Goal: Transaction & Acquisition: Book appointment/travel/reservation

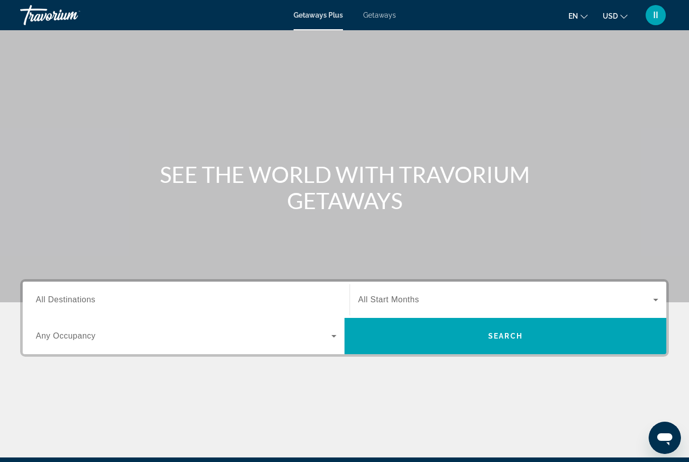
click at [383, 17] on span "Getaways" at bounding box center [379, 15] width 33 height 8
click at [133, 296] on input "Destination All Destinations" at bounding box center [186, 300] width 300 height 12
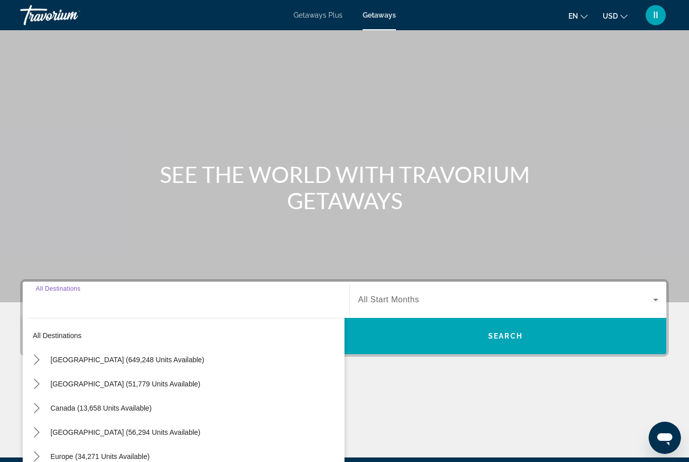
scroll to position [119, 0]
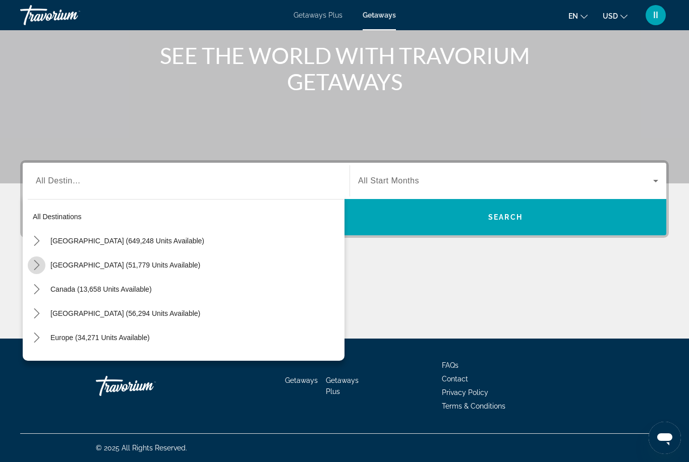
click at [35, 268] on icon "Toggle Mexico (51,779 units available) submenu" at bounding box center [37, 265] width 10 height 10
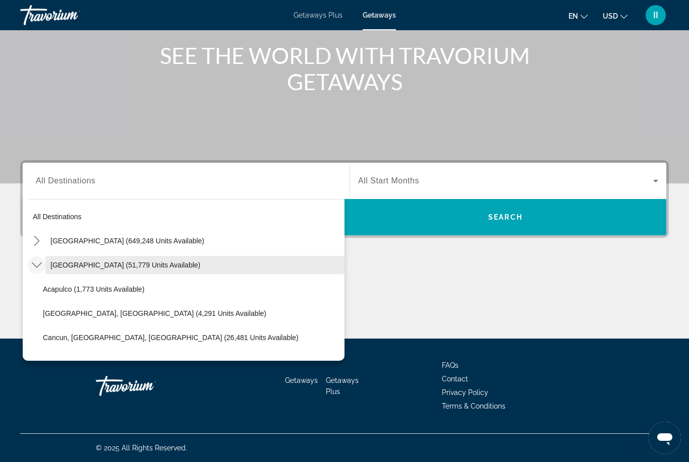
click at [75, 265] on span "[GEOGRAPHIC_DATA] (51,779 units available)" at bounding box center [125, 265] width 150 height 8
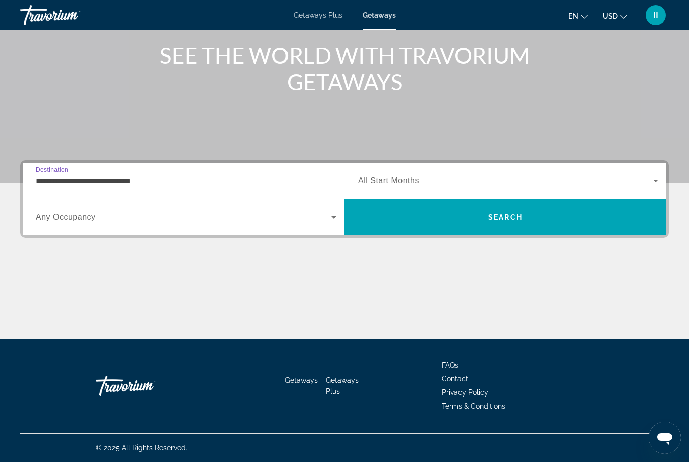
click at [182, 177] on input "**********" at bounding box center [186, 181] width 300 height 12
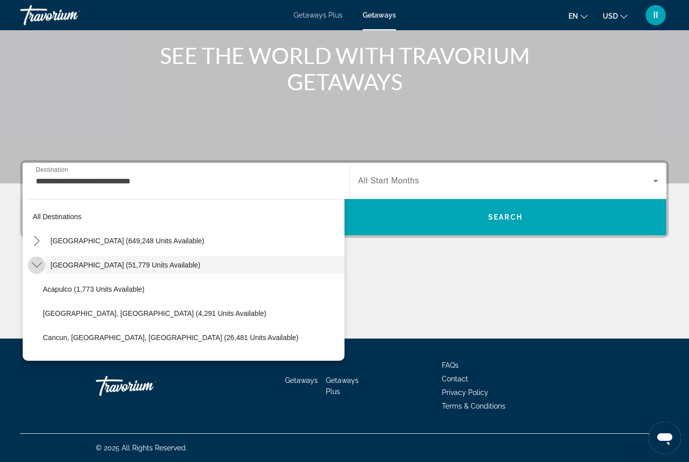
click at [33, 269] on icon "Toggle Mexico (51,779 units available) submenu" at bounding box center [37, 265] width 10 height 10
click at [34, 235] on mat-icon "Toggle United States (649,248 units available) submenu" at bounding box center [37, 241] width 18 height 18
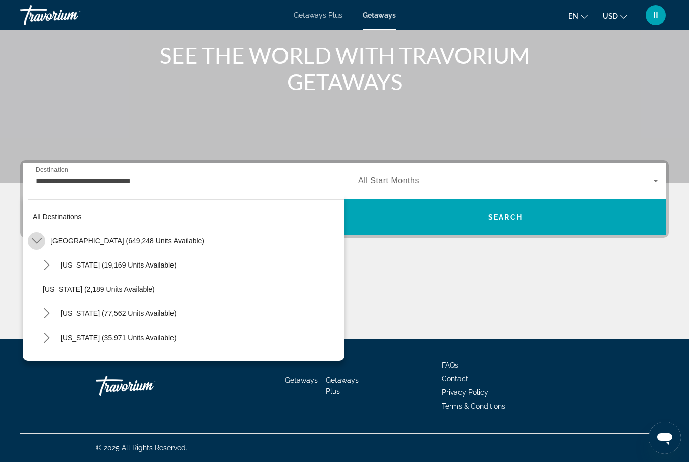
click at [36, 242] on icon "Toggle United States (649,248 units available) submenu" at bounding box center [37, 241] width 10 height 10
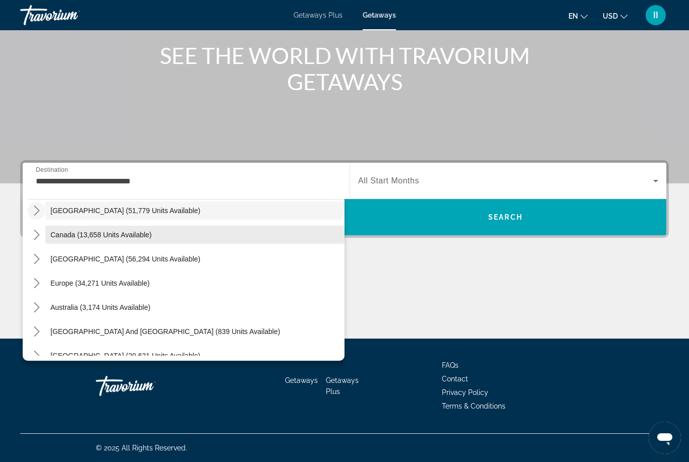
scroll to position [53, 0]
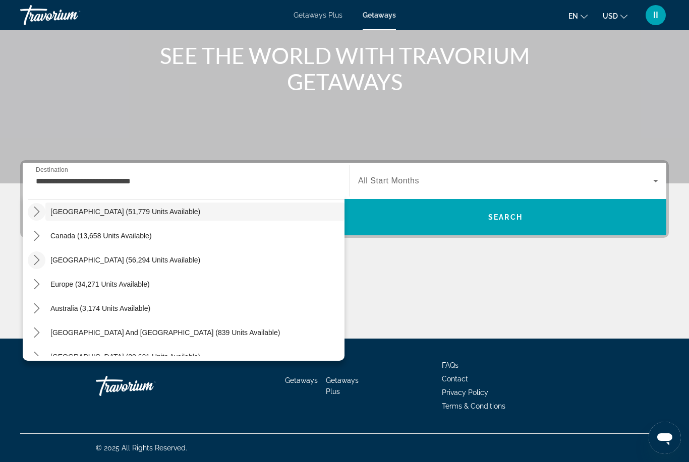
click at [35, 262] on icon "Toggle Caribbean & Atlantic Islands (56,294 units available) submenu" at bounding box center [37, 260] width 10 height 10
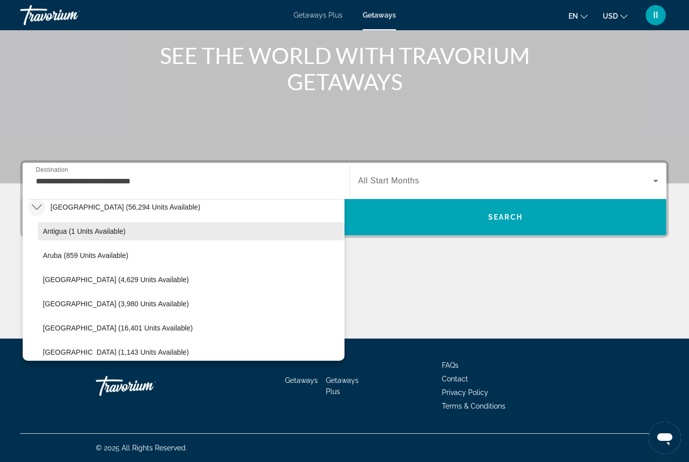
scroll to position [113, 0]
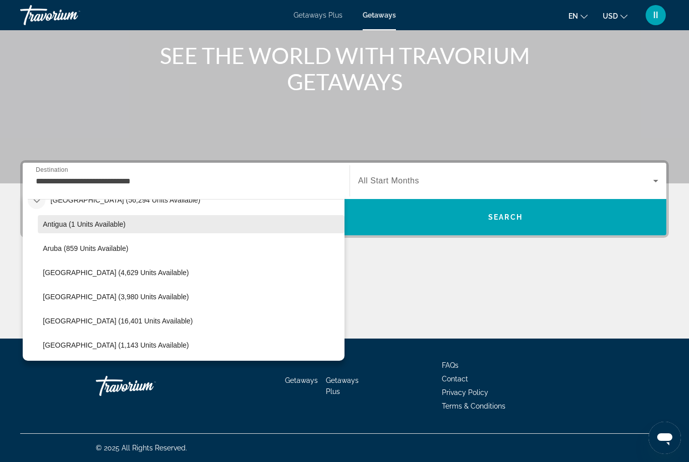
click at [67, 276] on span "[GEOGRAPHIC_DATA] (4,629 units available)" at bounding box center [116, 273] width 146 height 8
type input "**********"
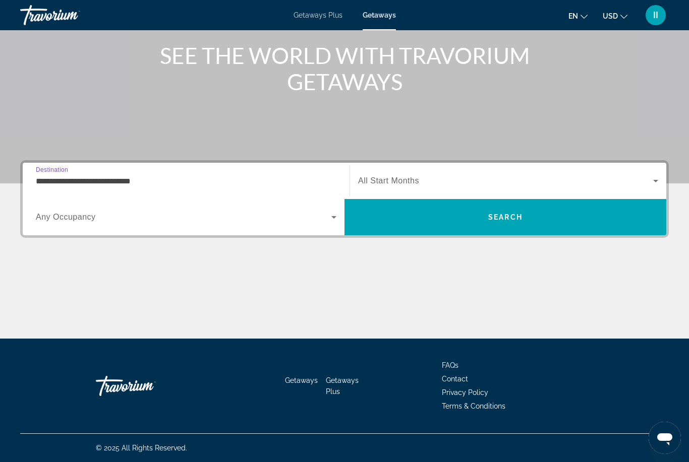
click at [519, 174] on div "Search widget" at bounding box center [508, 181] width 300 height 28
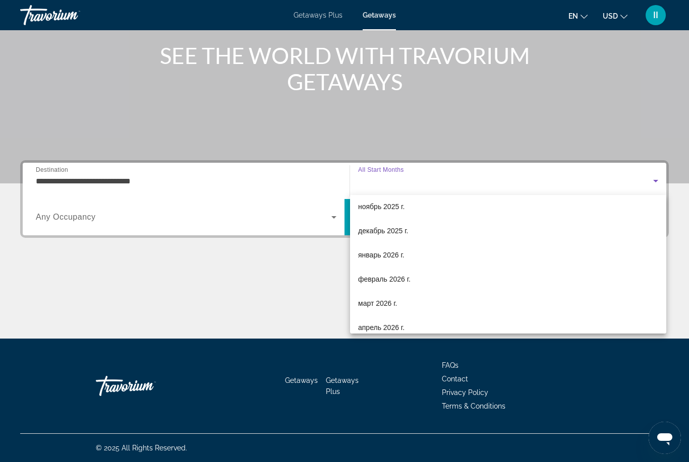
scroll to position [46, 0]
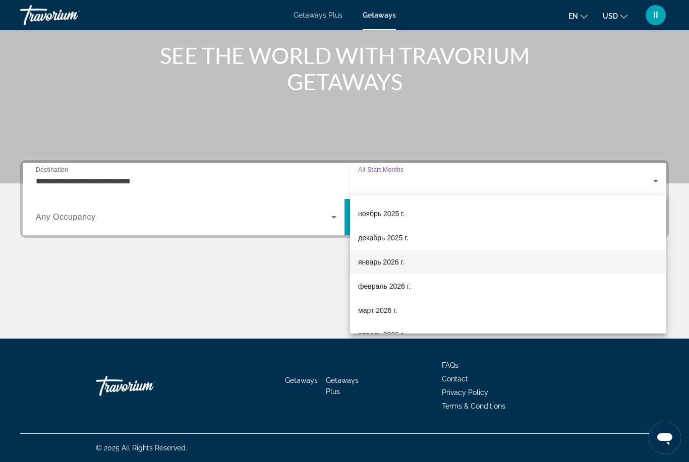
click at [373, 264] on span "январь 2026 г." at bounding box center [381, 262] width 46 height 12
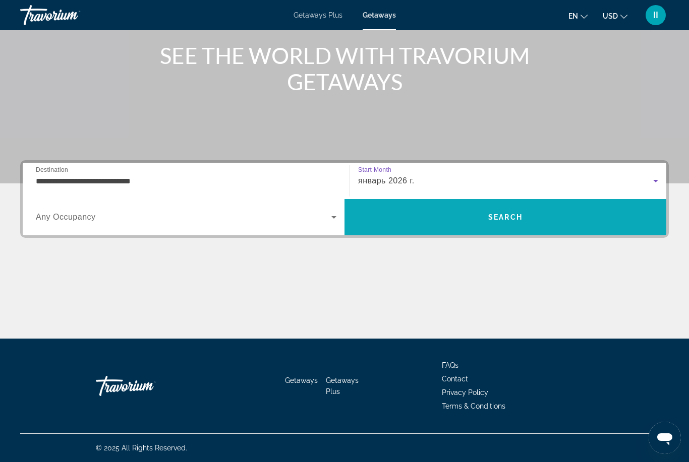
click at [469, 215] on span "Search" at bounding box center [505, 217] width 322 height 24
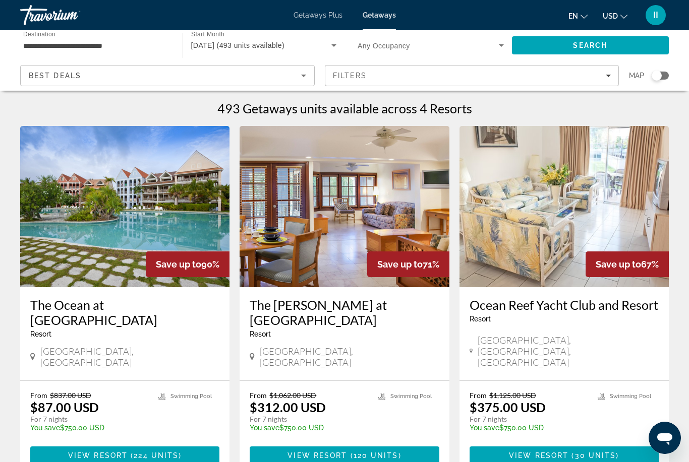
click at [87, 32] on div "**********" at bounding box center [96, 45] width 146 height 29
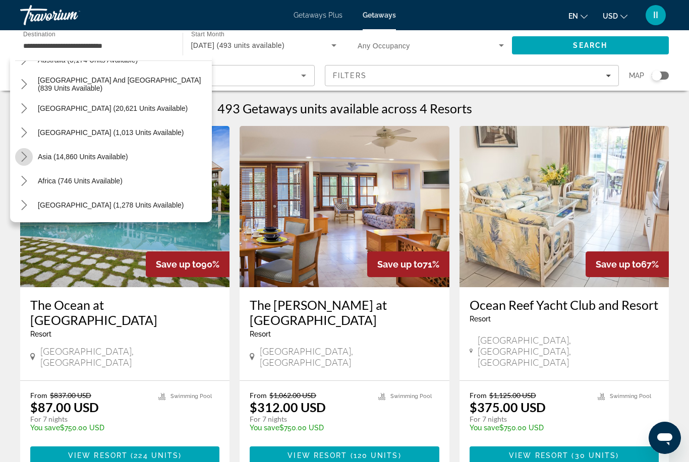
click at [23, 156] on icon "Toggle Asia (14,860 units available) submenu" at bounding box center [24, 157] width 10 height 10
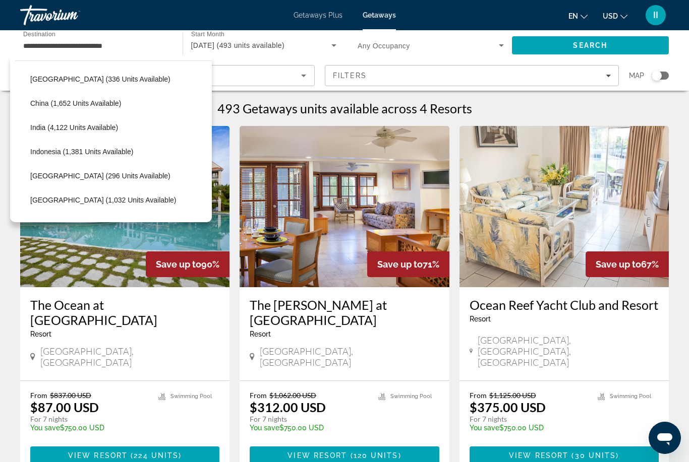
scroll to position [662, 0]
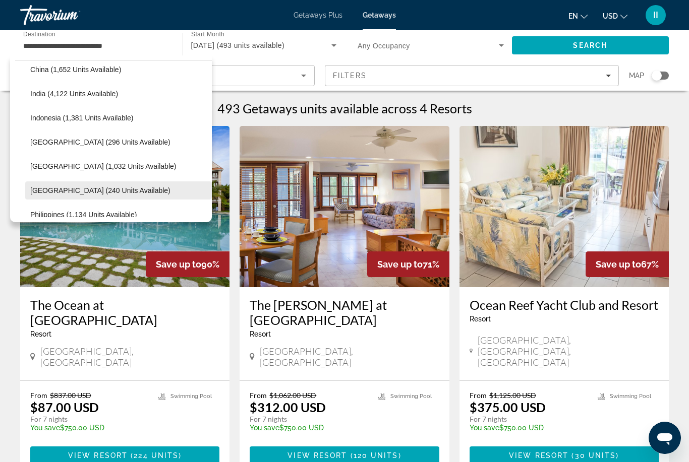
click at [56, 189] on span "[GEOGRAPHIC_DATA] (240 units available)" at bounding box center [100, 191] width 140 height 8
type input "**********"
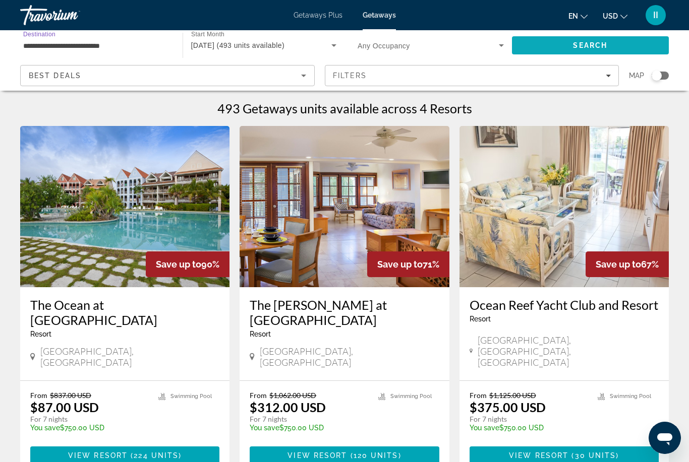
click at [574, 41] on span "Search" at bounding box center [590, 45] width 34 height 8
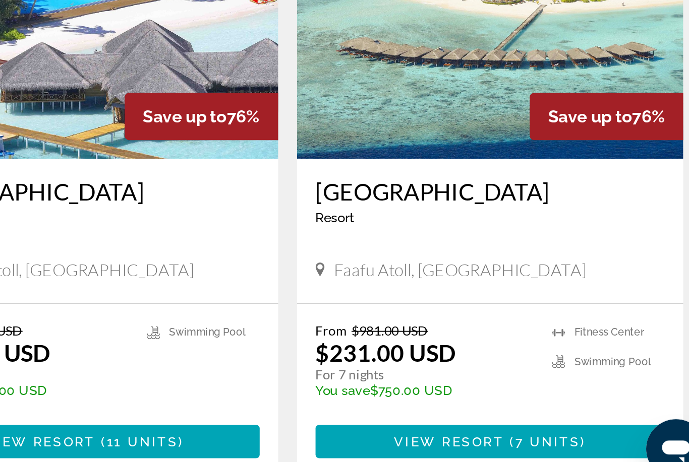
scroll to position [7, 0]
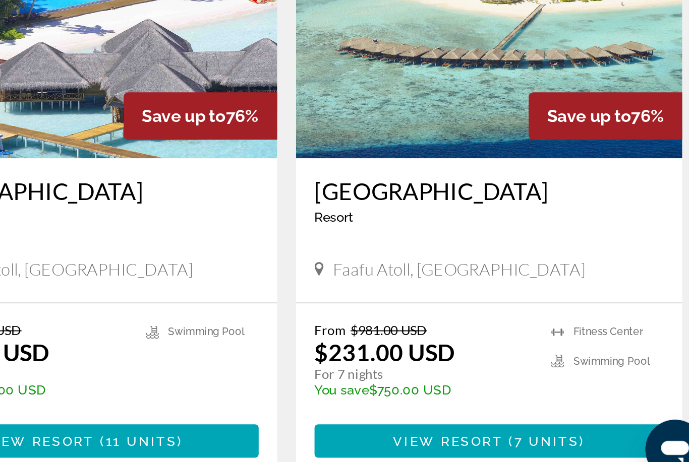
click at [512, 430] on span "View Resort" at bounding box center [541, 434] width 59 height 8
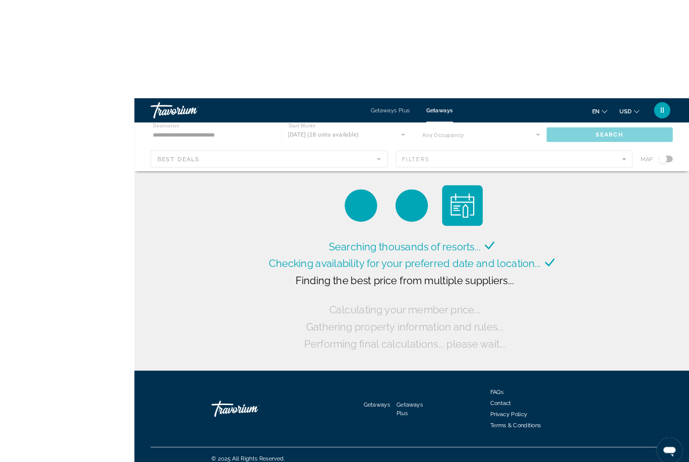
scroll to position [3, 0]
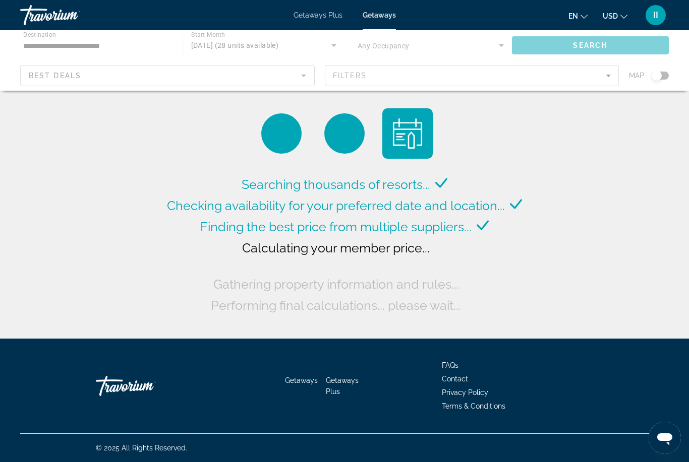
click at [97, 43] on div "Main content" at bounding box center [344, 60] width 689 height 60
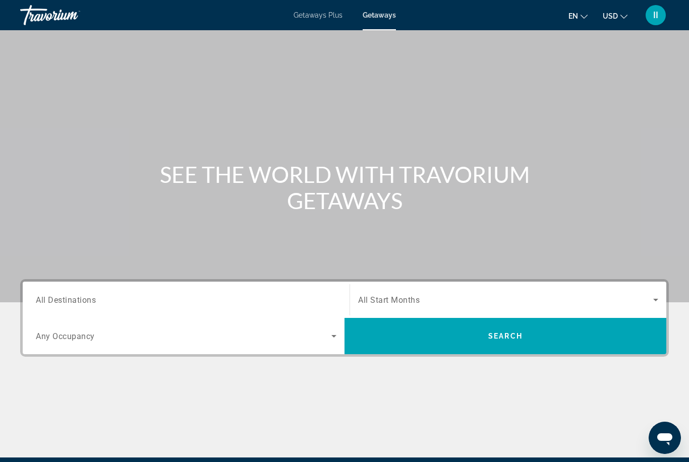
click at [102, 302] on input "Destination All Destinations" at bounding box center [186, 300] width 300 height 12
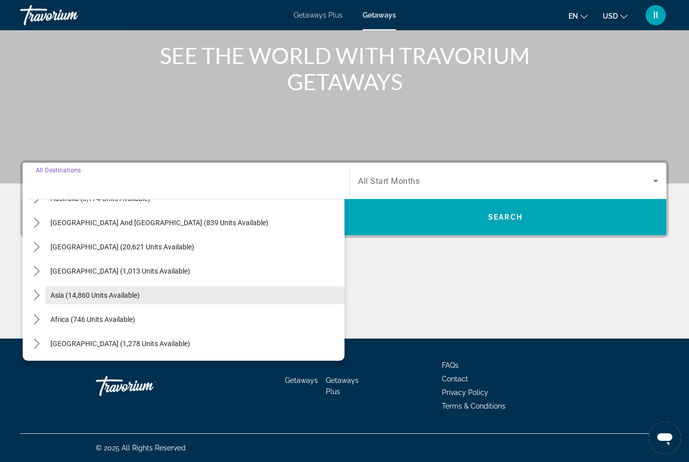
scroll to position [163, 0]
click at [39, 296] on icon "Toggle Asia (14,860 units available) submenu" at bounding box center [37, 295] width 6 height 10
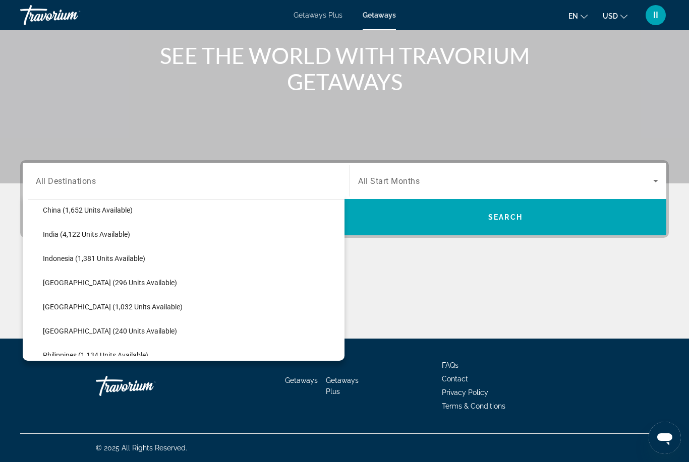
scroll to position [323, 0]
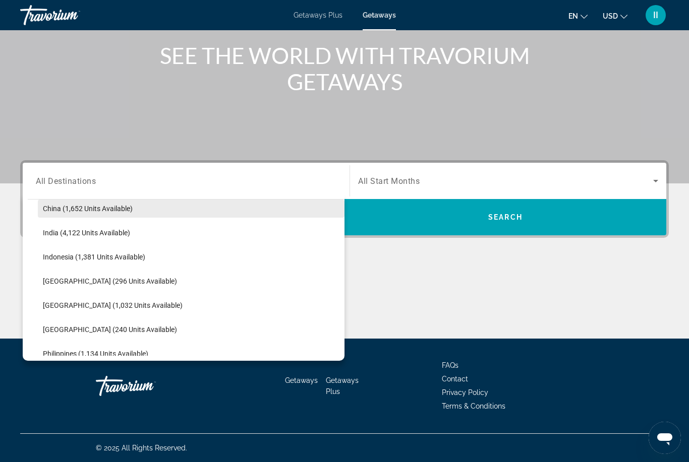
click at [63, 208] on span "China (1,652 units available)" at bounding box center [88, 209] width 90 height 8
type input "**********"
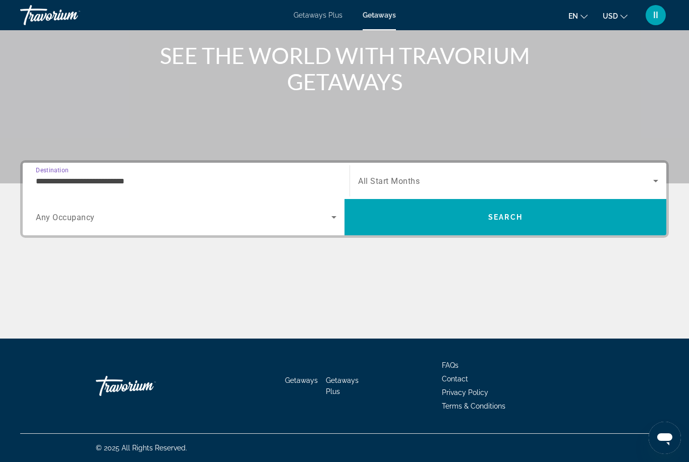
click at [450, 176] on span "Search widget" at bounding box center [505, 181] width 295 height 12
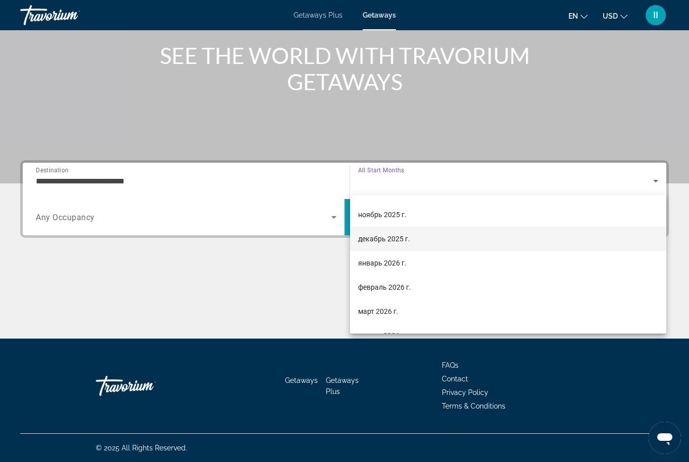
scroll to position [45, 0]
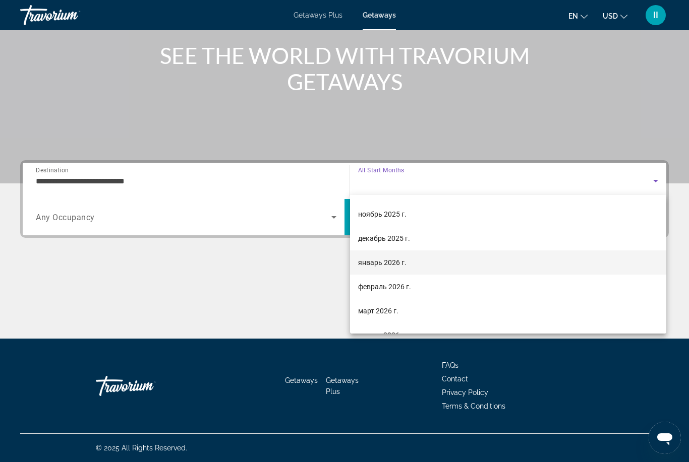
click at [396, 264] on span "январь 2026 г." at bounding box center [382, 263] width 48 height 12
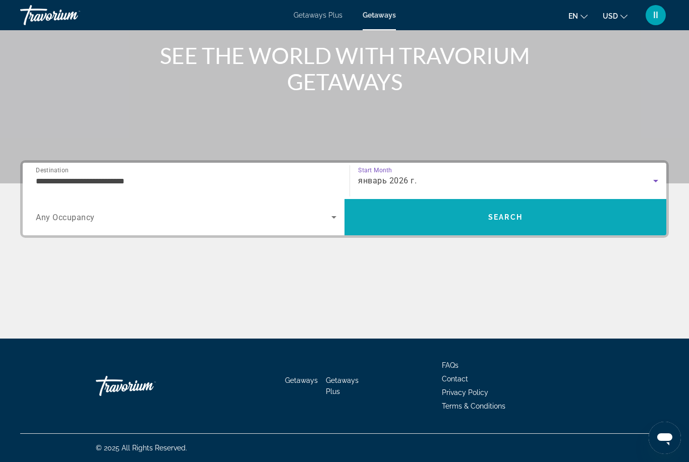
click at [485, 219] on span "Search" at bounding box center [505, 217] width 322 height 24
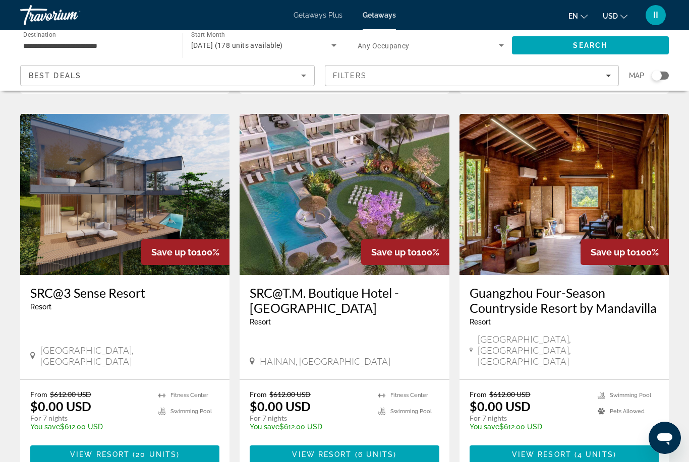
scroll to position [370, 0]
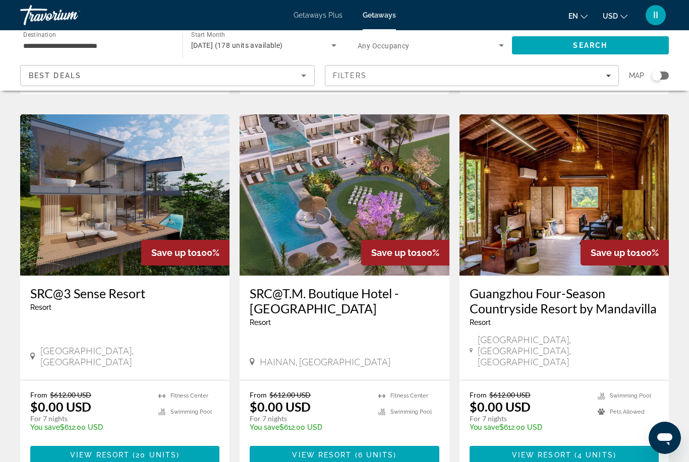
click at [384, 51] on div "Search widget" at bounding box center [430, 45] width 146 height 28
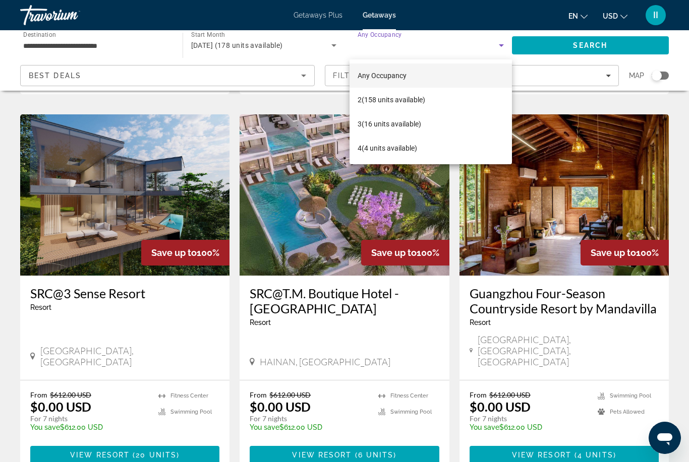
click at [333, 79] on div at bounding box center [344, 231] width 689 height 462
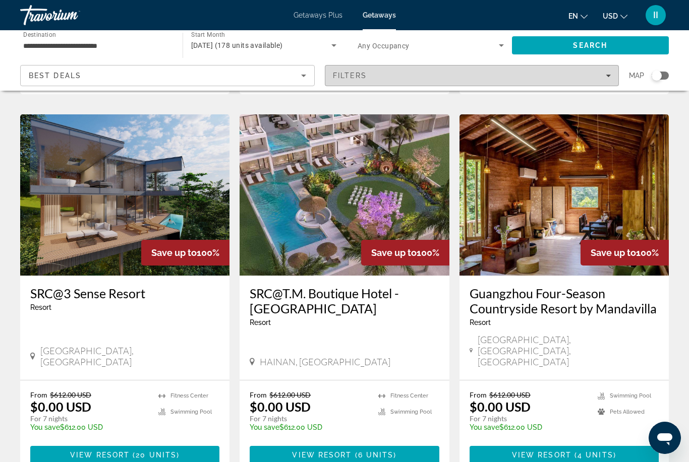
click at [352, 80] on span "Filters" at bounding box center [350, 76] width 34 height 8
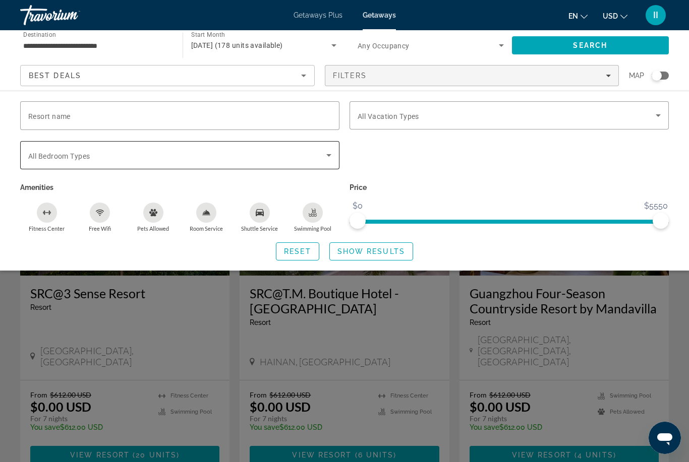
click at [130, 151] on span "Search widget" at bounding box center [177, 155] width 298 height 12
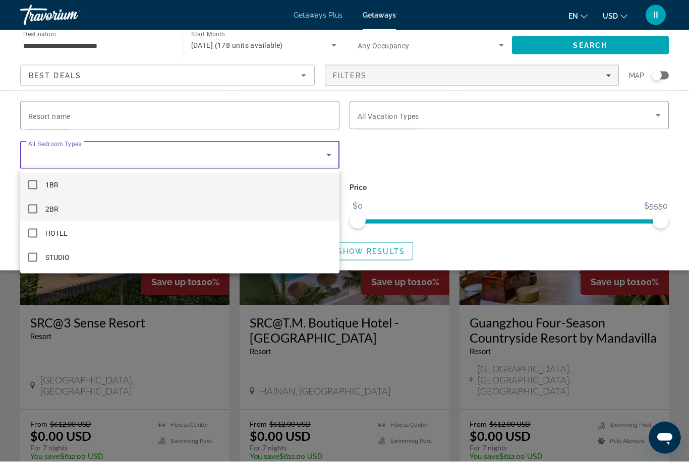
scroll to position [340, 0]
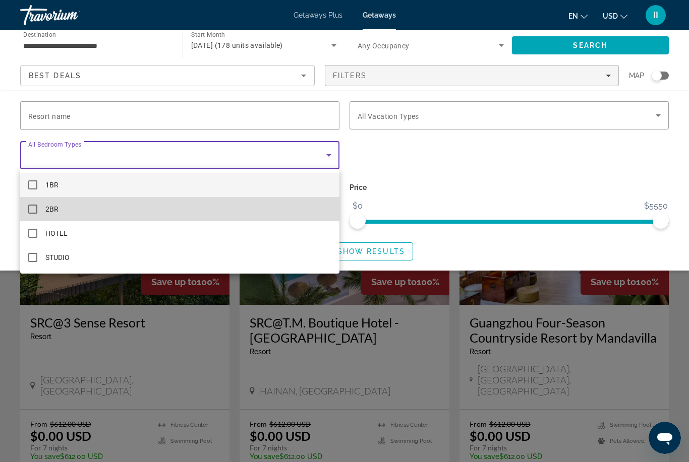
click at [46, 210] on span "2BR" at bounding box center [51, 209] width 13 height 12
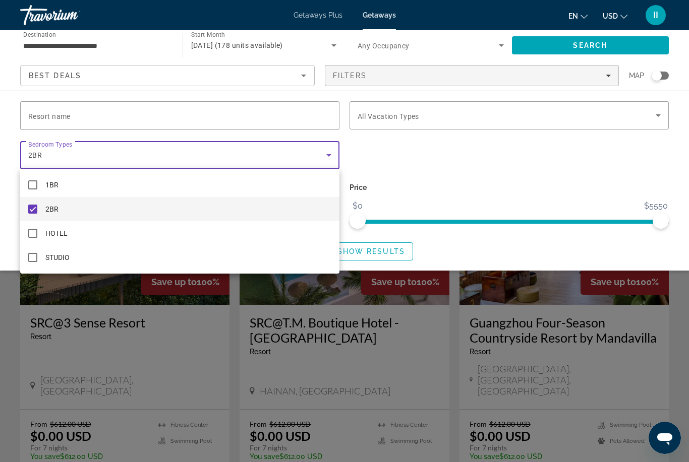
click at [368, 254] on div at bounding box center [344, 231] width 689 height 462
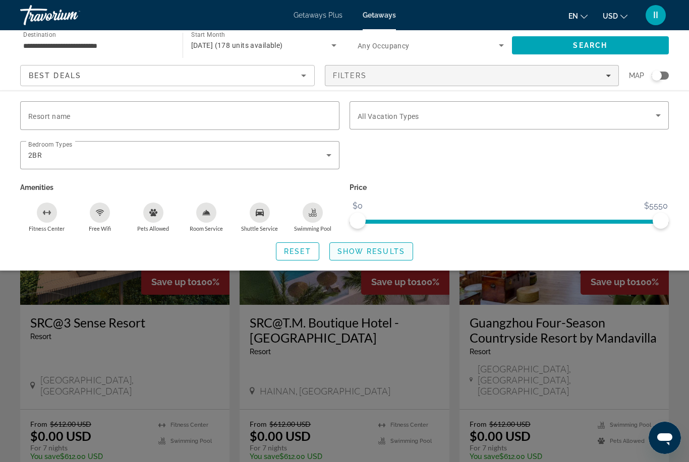
click at [362, 251] on span "Show Results" at bounding box center [371, 252] width 68 height 8
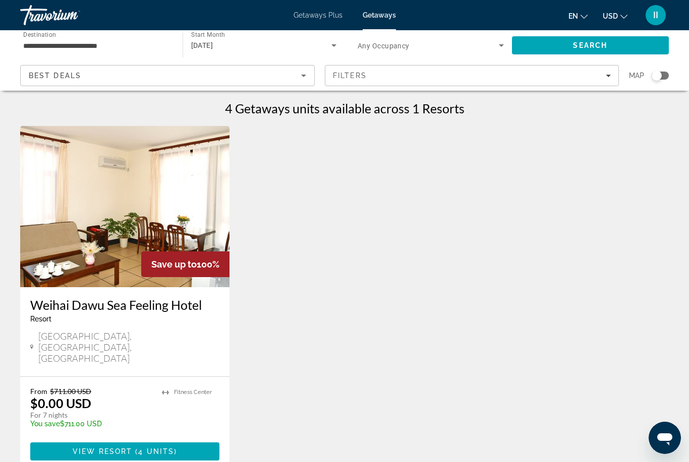
click at [130, 448] on span "View Resort" at bounding box center [102, 452] width 59 height 8
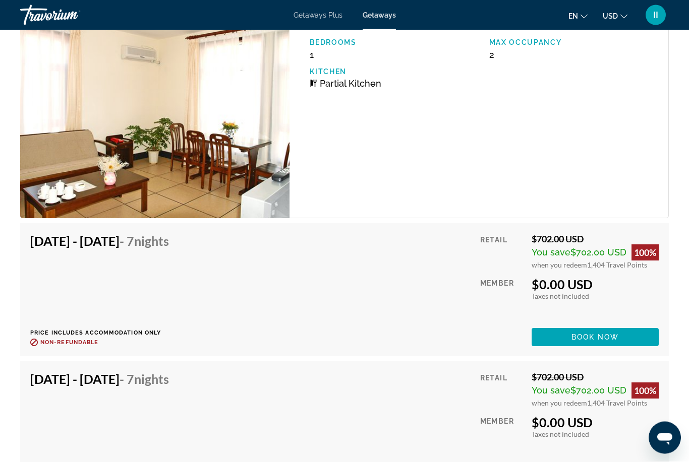
scroll to position [2419, 0]
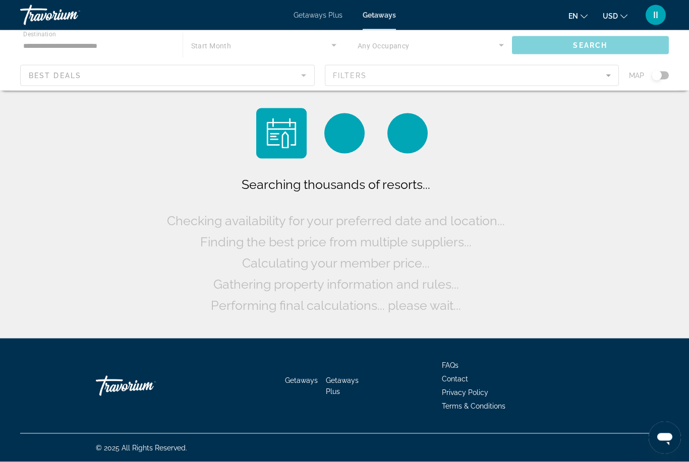
scroll to position [32, 0]
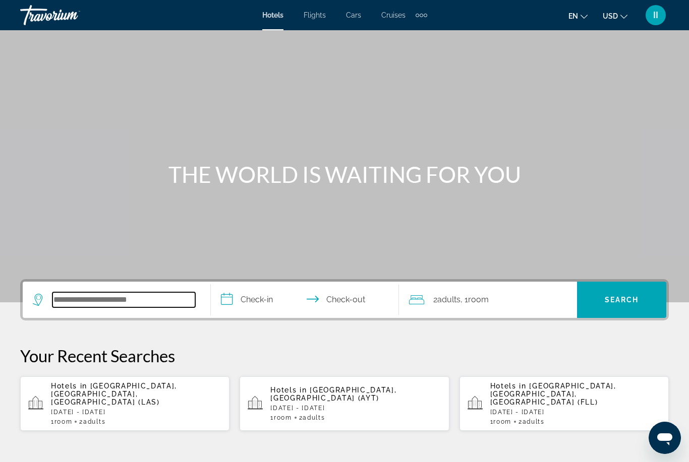
drag, startPoint x: 105, startPoint y: 293, endPoint x: 105, endPoint y: 299, distance: 6.0
click at [105, 293] on input "Search hotel destination" at bounding box center [123, 299] width 143 height 15
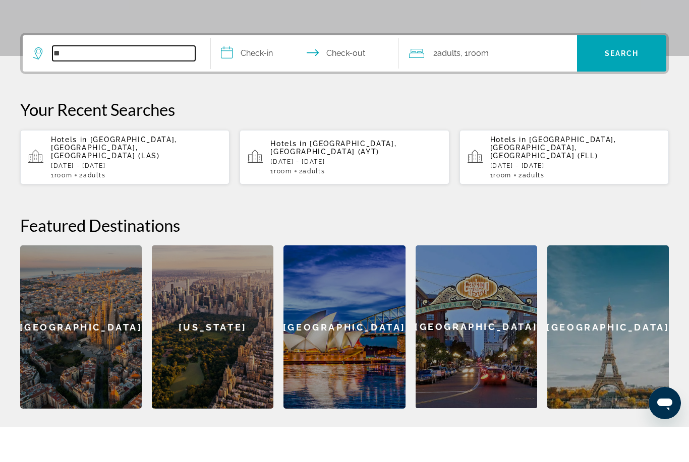
type input "*"
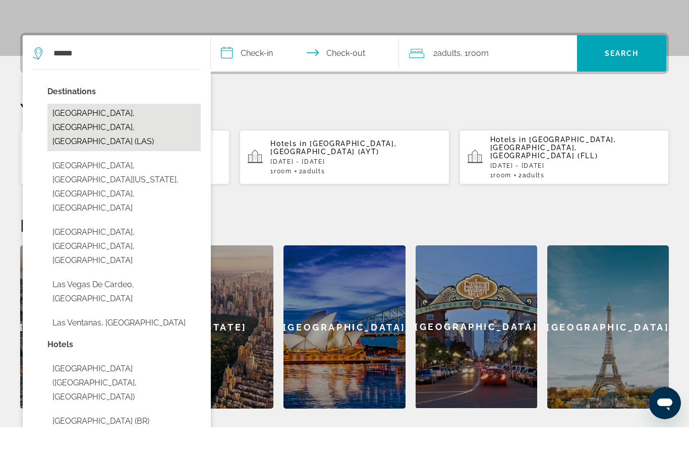
click at [120, 139] on button "Las Vegas, NV, United States (LAS)" at bounding box center [123, 162] width 153 height 47
type input "**********"
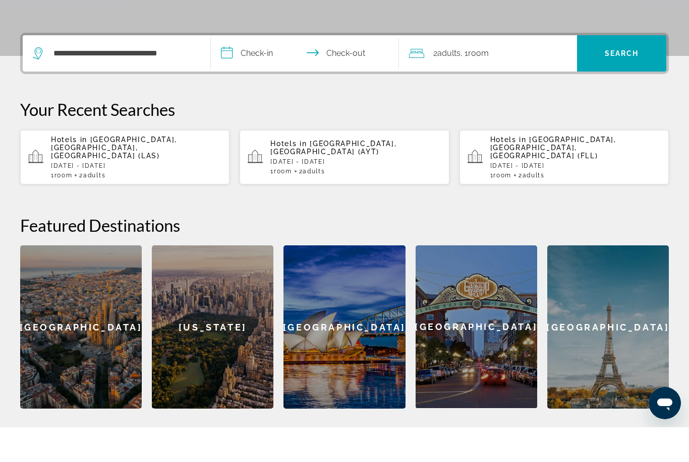
click at [250, 70] on input "**********" at bounding box center [307, 89] width 192 height 39
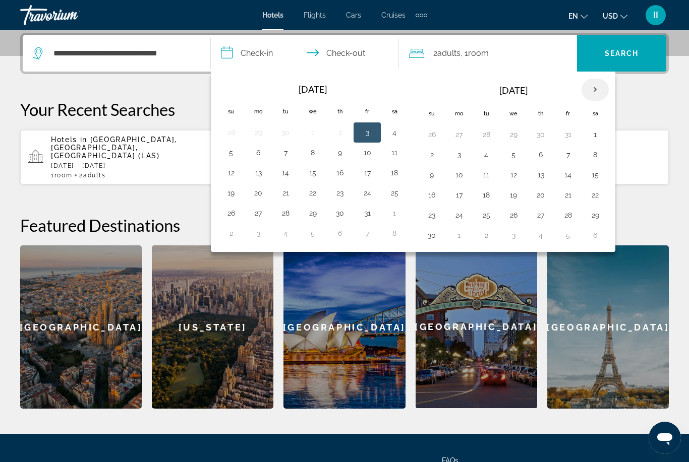
click at [593, 98] on th "Next month" at bounding box center [594, 90] width 27 height 22
click at [228, 89] on th "Previous month" at bounding box center [230, 90] width 27 height 22
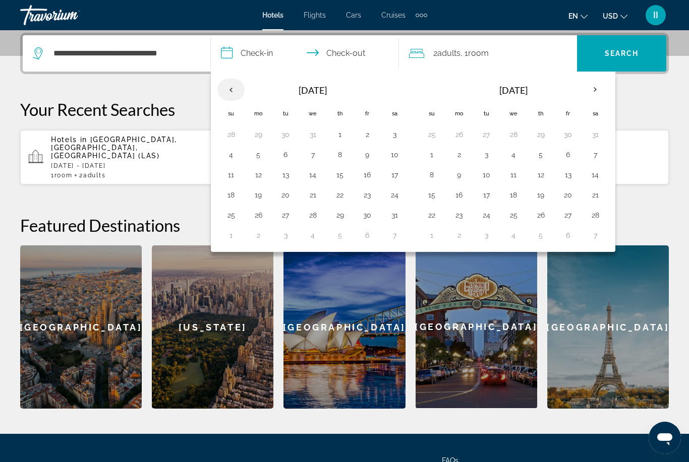
click at [228, 89] on th "Previous month" at bounding box center [230, 90] width 27 height 22
click at [257, 173] on button "13" at bounding box center [258, 173] width 16 height 14
click at [346, 168] on button "16" at bounding box center [340, 173] width 16 height 14
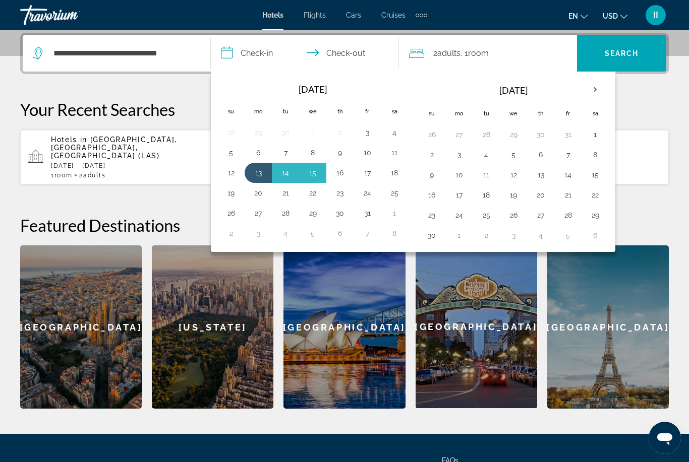
type input "**********"
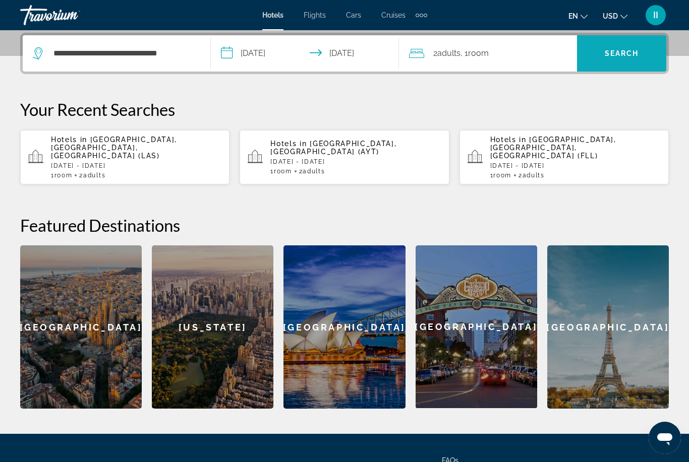
click at [614, 54] on span "Search" at bounding box center [621, 53] width 34 height 8
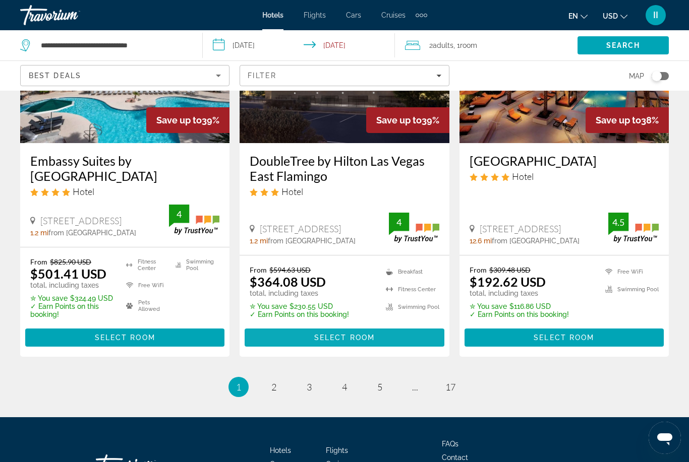
scroll to position [1361, 0]
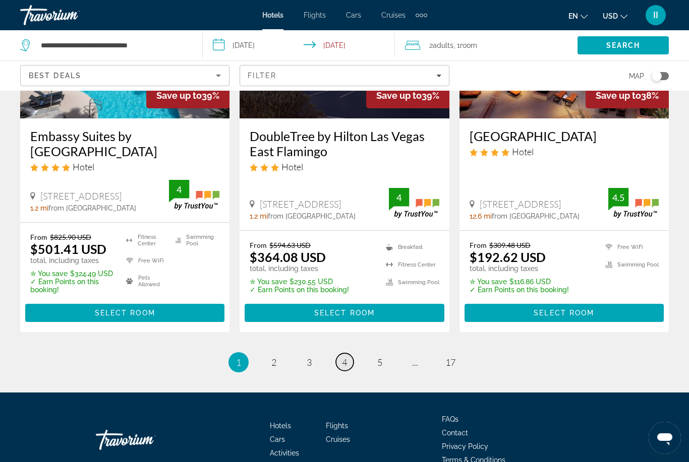
click at [345, 357] on span "4" at bounding box center [344, 362] width 5 height 11
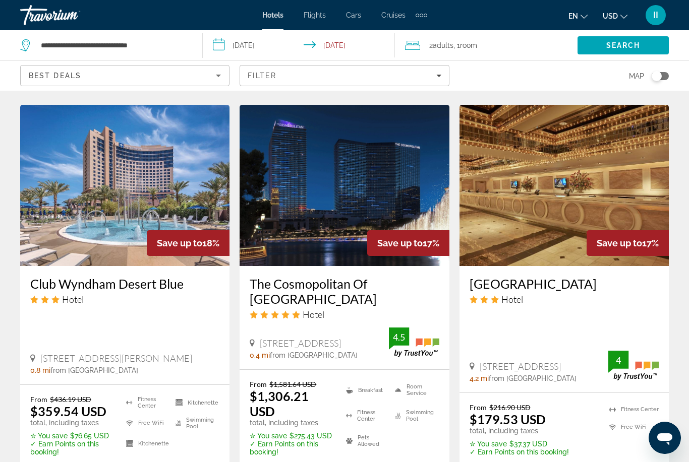
scroll to position [1376, 0]
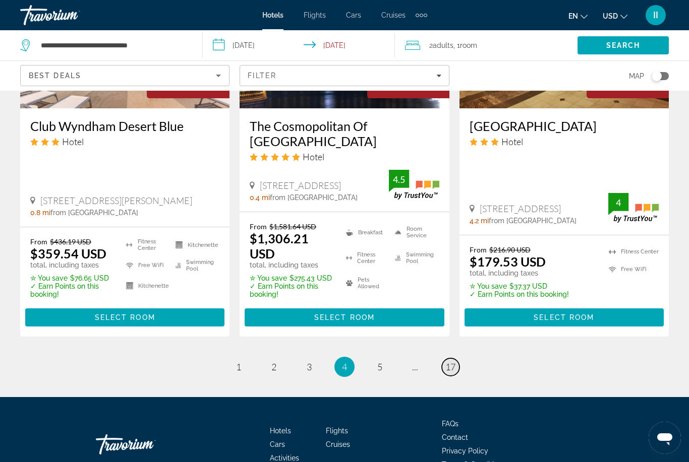
click at [453, 361] on span "17" at bounding box center [450, 366] width 10 height 11
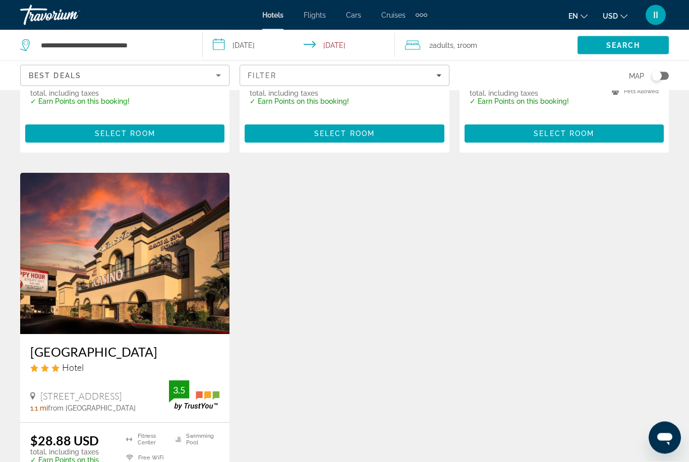
scroll to position [533, 0]
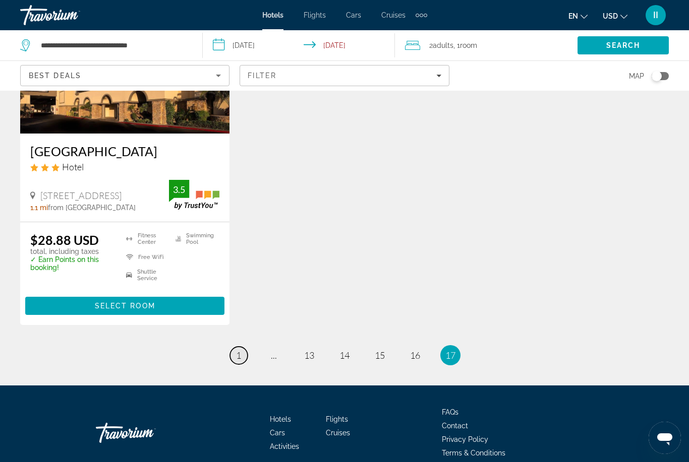
click at [239, 347] on link "page 1" at bounding box center [239, 356] width 18 height 18
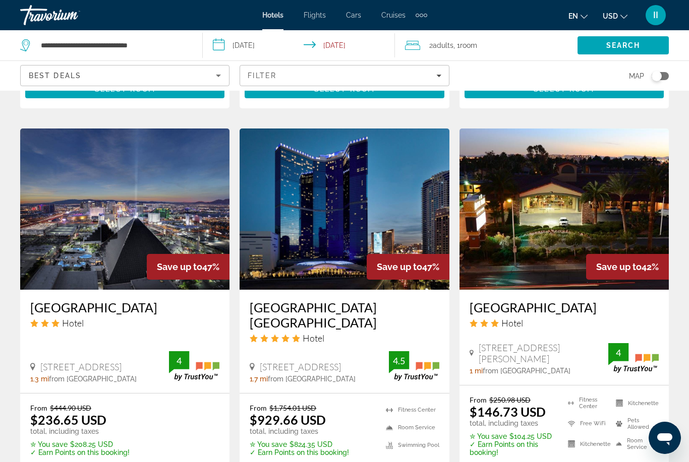
scroll to position [801, 0]
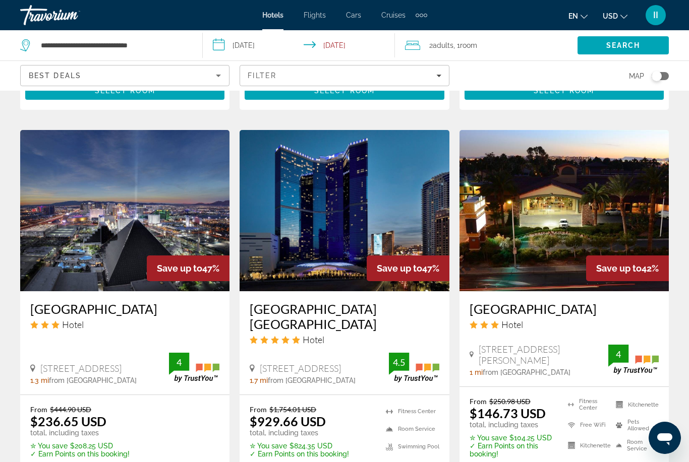
click at [250, 291] on div "Fontainebleau Las Vegas Hotel 2777 South Las Vegas Boulevard 1.7 mi from Las Ve…" at bounding box center [343, 342] width 209 height 103
drag, startPoint x: 245, startPoint y: 283, endPoint x: 390, endPoint y: 295, distance: 145.1
click at [390, 295] on div "Fontainebleau Las Vegas Hotel 2777 South Las Vegas Boulevard 1.7 mi from Las Ve…" at bounding box center [343, 342] width 209 height 103
copy h3 "Fontainebleau Las Vegas"
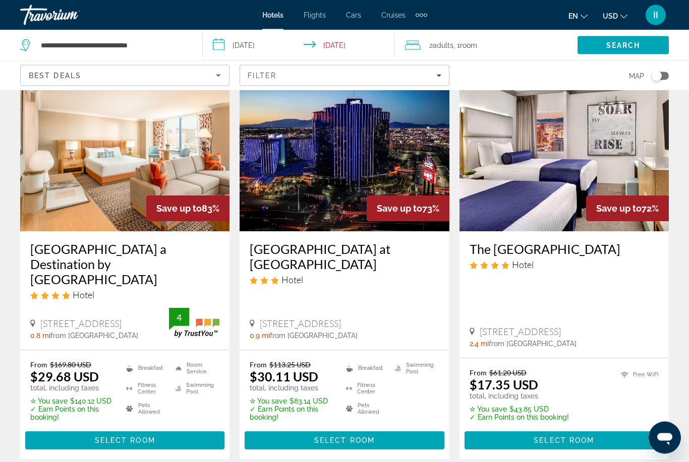
scroll to position [56, 0]
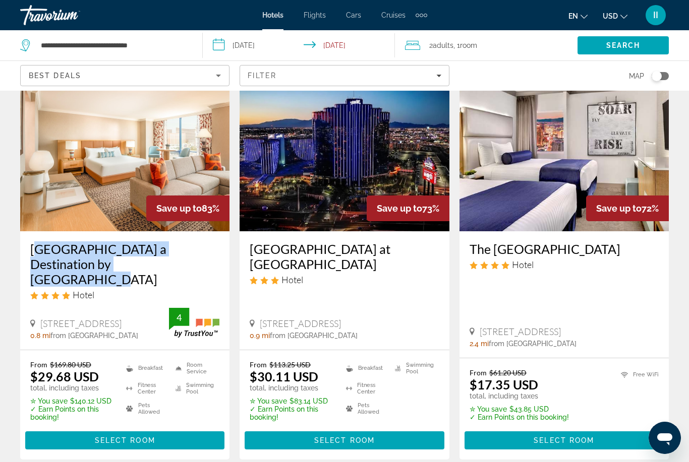
drag, startPoint x: 29, startPoint y: 239, endPoint x: 121, endPoint y: 260, distance: 94.4
click at [121, 260] on div "Rio Hotel & Casino a Destination by Hyatt Hotel Hotel 3700 W Flamingo Rd, Las V…" at bounding box center [124, 290] width 209 height 118
copy h3 "Rio Hotel & Casino a Destination by Hyatt Hotel"
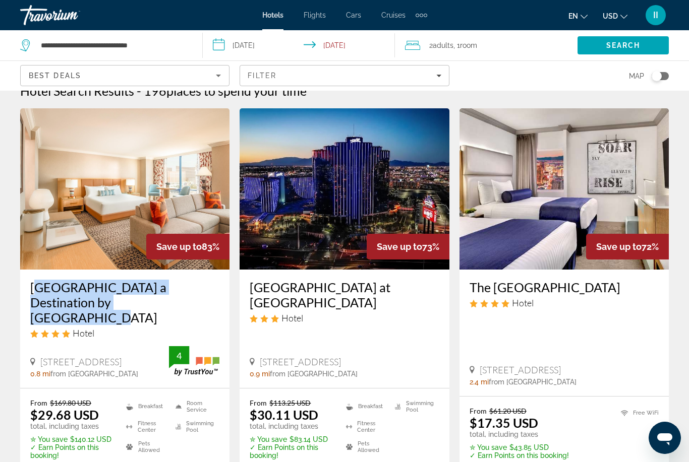
scroll to position [0, 0]
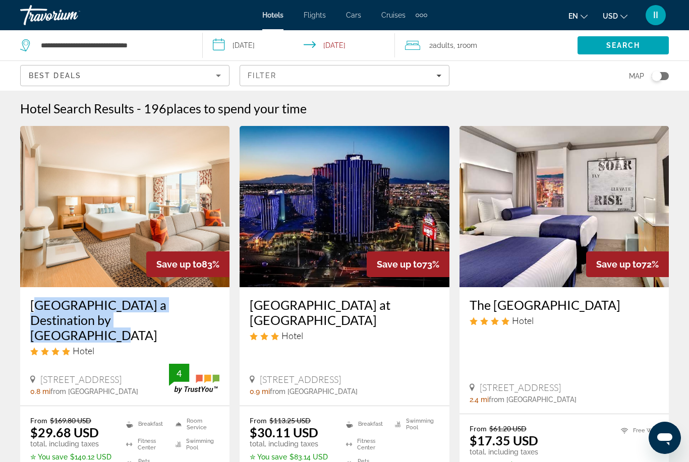
click at [421, 14] on div "Extra navigation items" at bounding box center [421, 16] width 4 height 4
click at [411, 38] on span "Activities" at bounding box center [404, 34] width 29 height 8
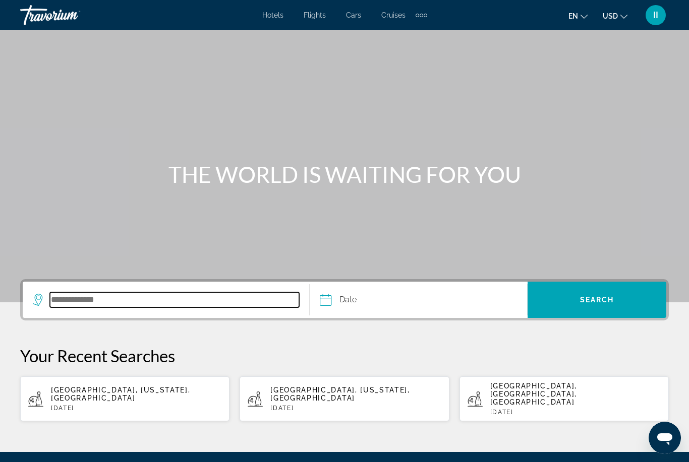
click at [82, 298] on input "Search destination" at bounding box center [174, 299] width 249 height 15
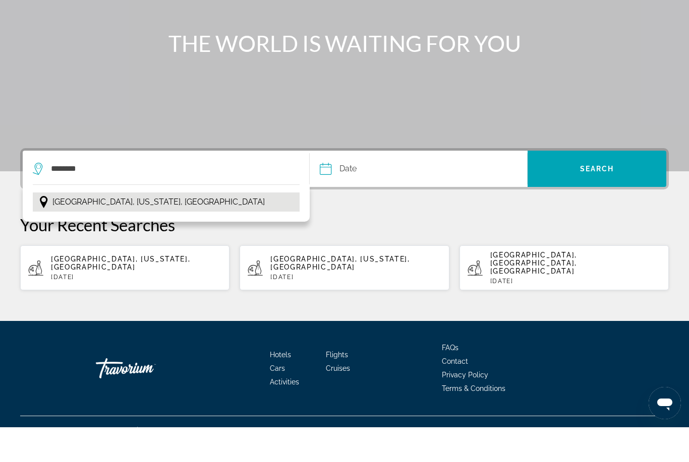
click at [113, 230] on span "Las Vegas, Nevada, USA" at bounding box center [158, 237] width 212 height 14
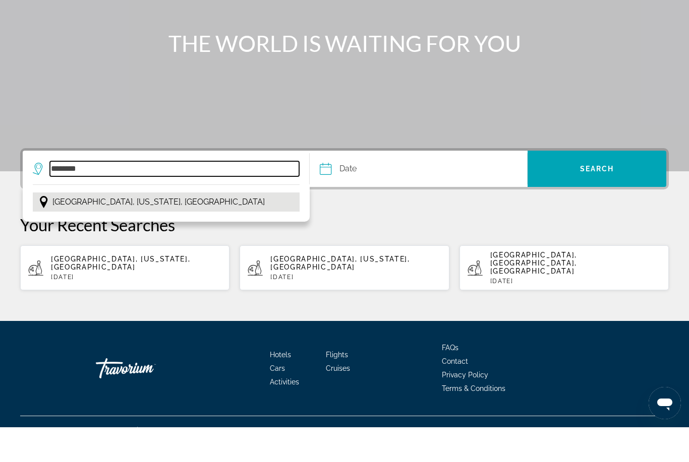
type input "**********"
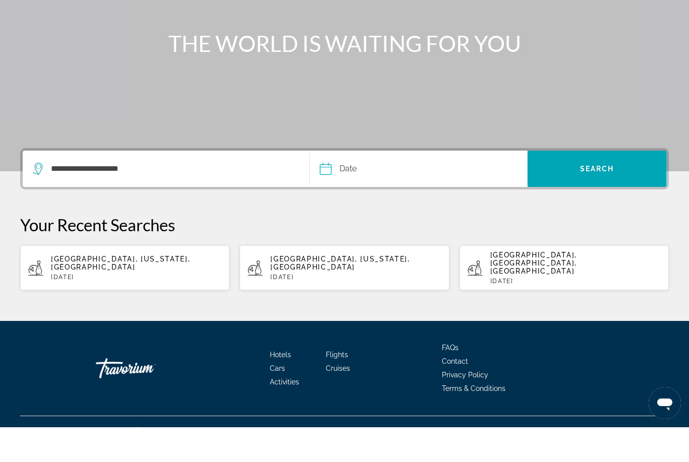
click at [379, 186] on input "Date" at bounding box center [371, 205] width 108 height 39
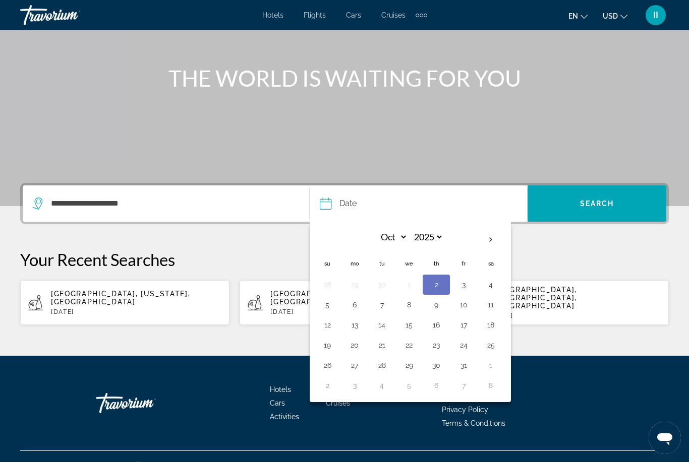
click at [409, 351] on button "22" at bounding box center [409, 345] width 16 height 14
type input "**********"
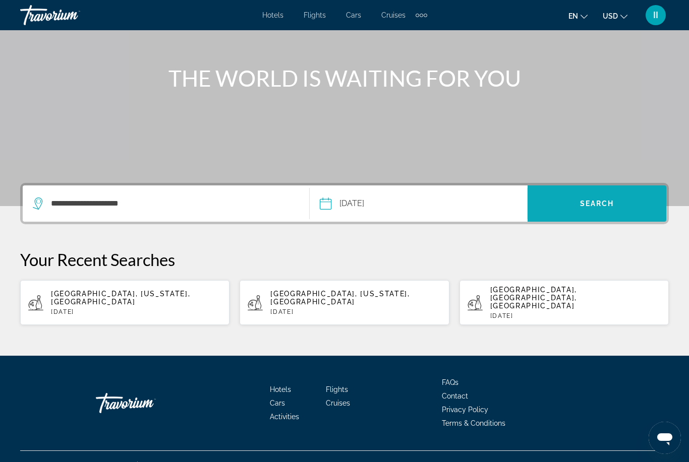
click at [599, 218] on span "Search" at bounding box center [596, 204] width 139 height 36
